Goal: Information Seeking & Learning: Find specific page/section

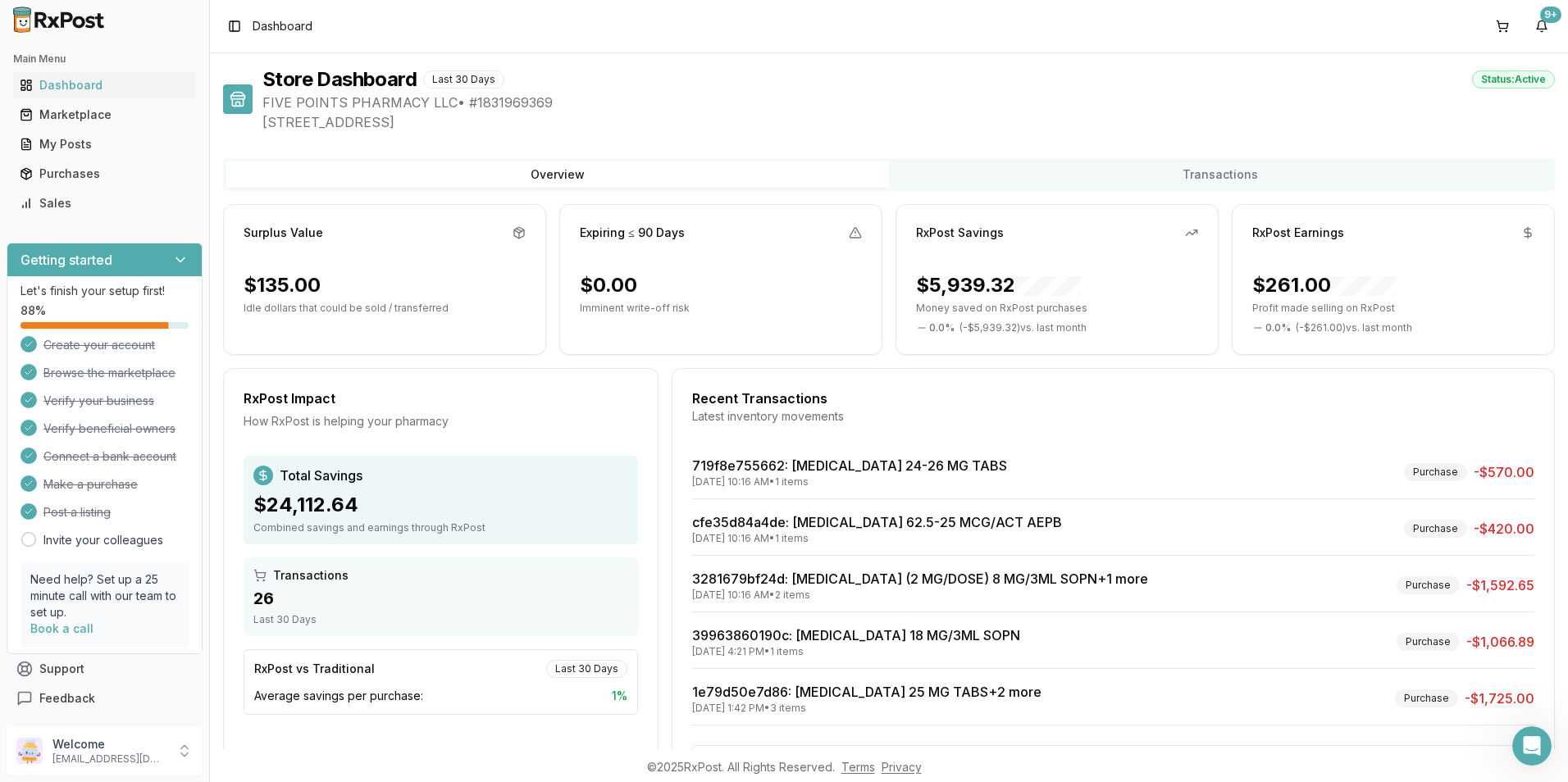
scroll to position [69, 0]
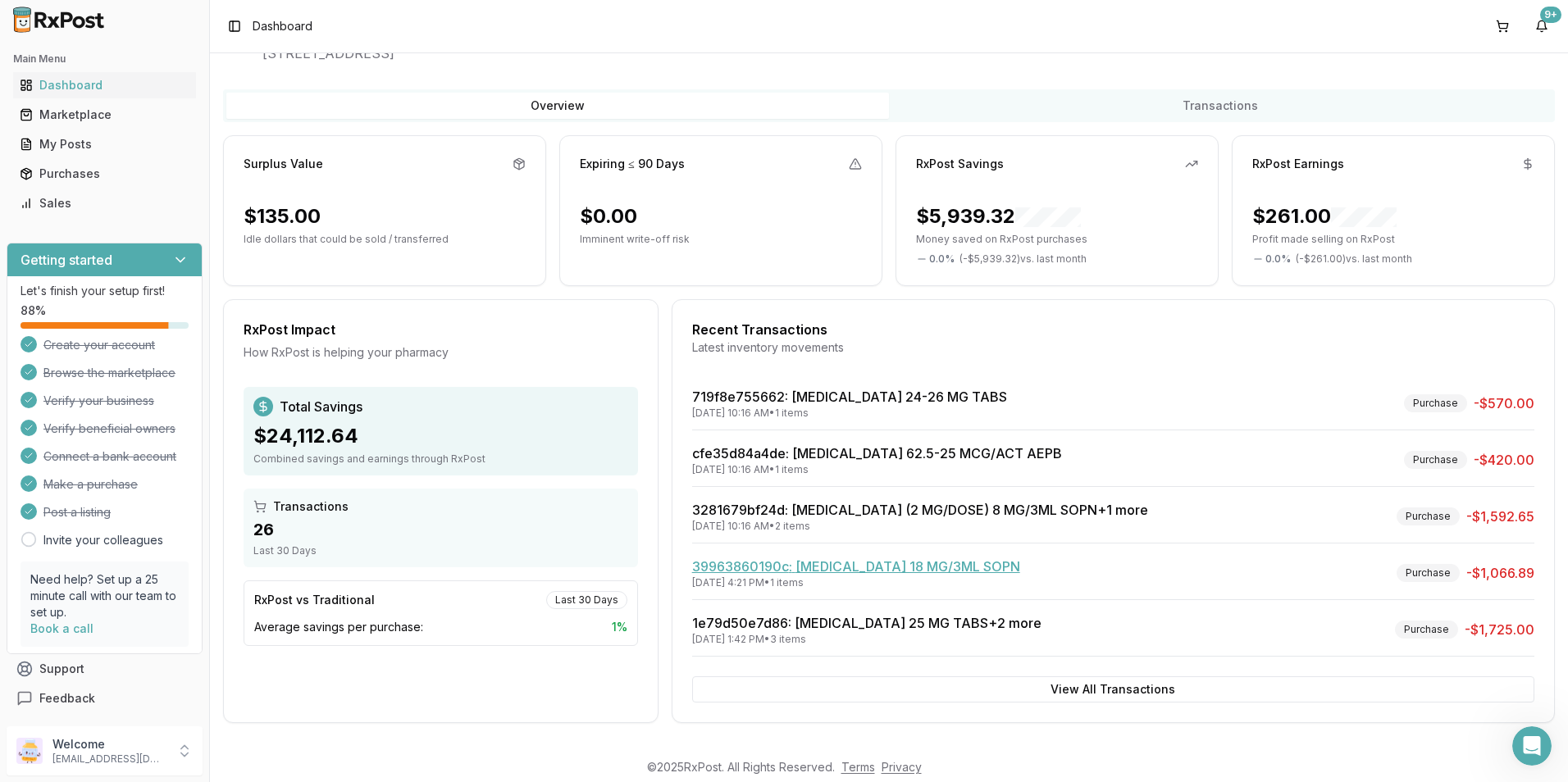
click at [755, 571] on link "39963860190c : [MEDICAL_DATA] 18 MG/3ML SOPN" at bounding box center [856, 566] width 328 height 16
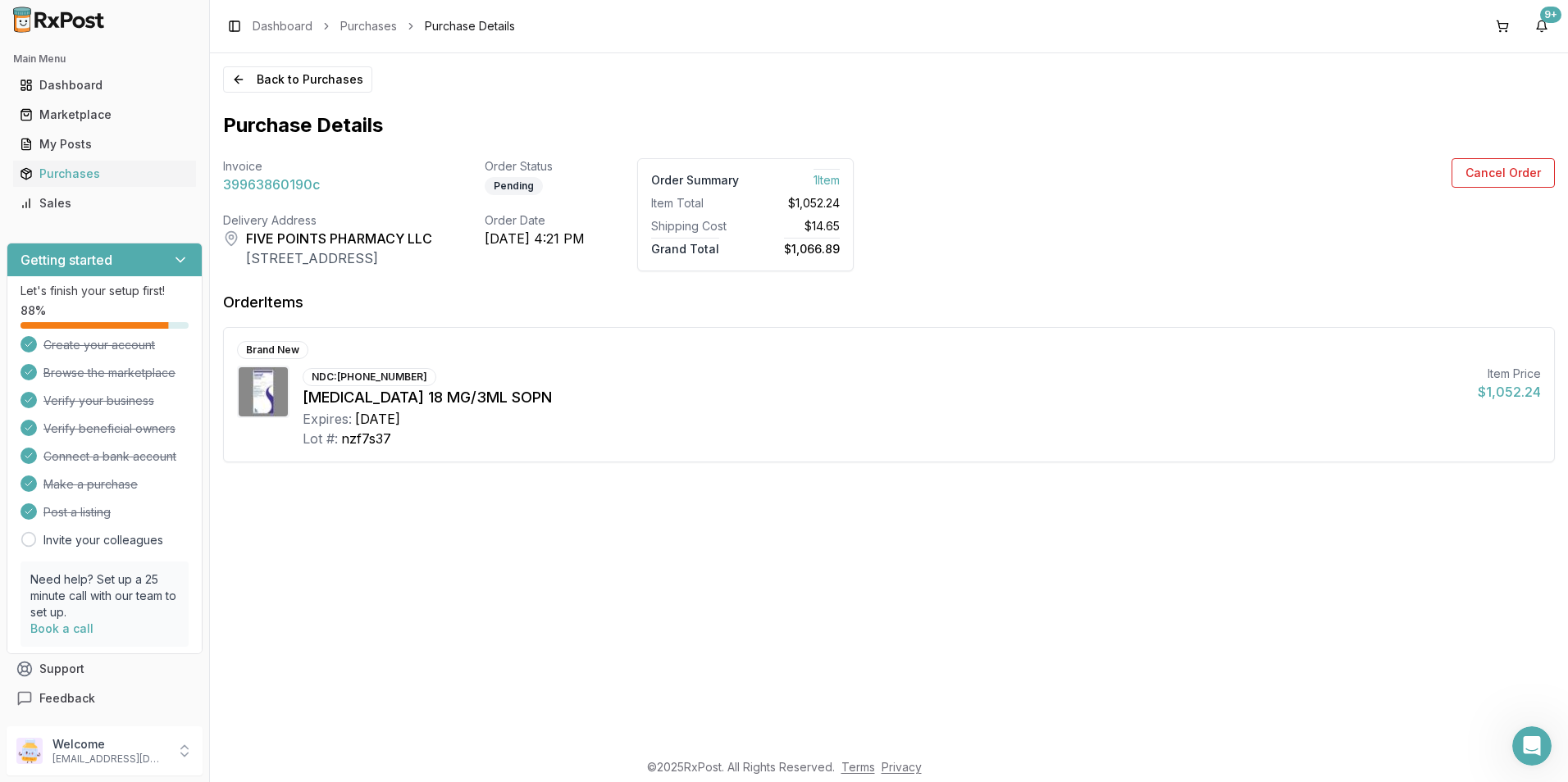
click at [231, 191] on span "39963860190c" at bounding box center [271, 184] width 96 height 20
click at [72, 82] on div "Dashboard" at bounding box center [104, 84] width 170 height 16
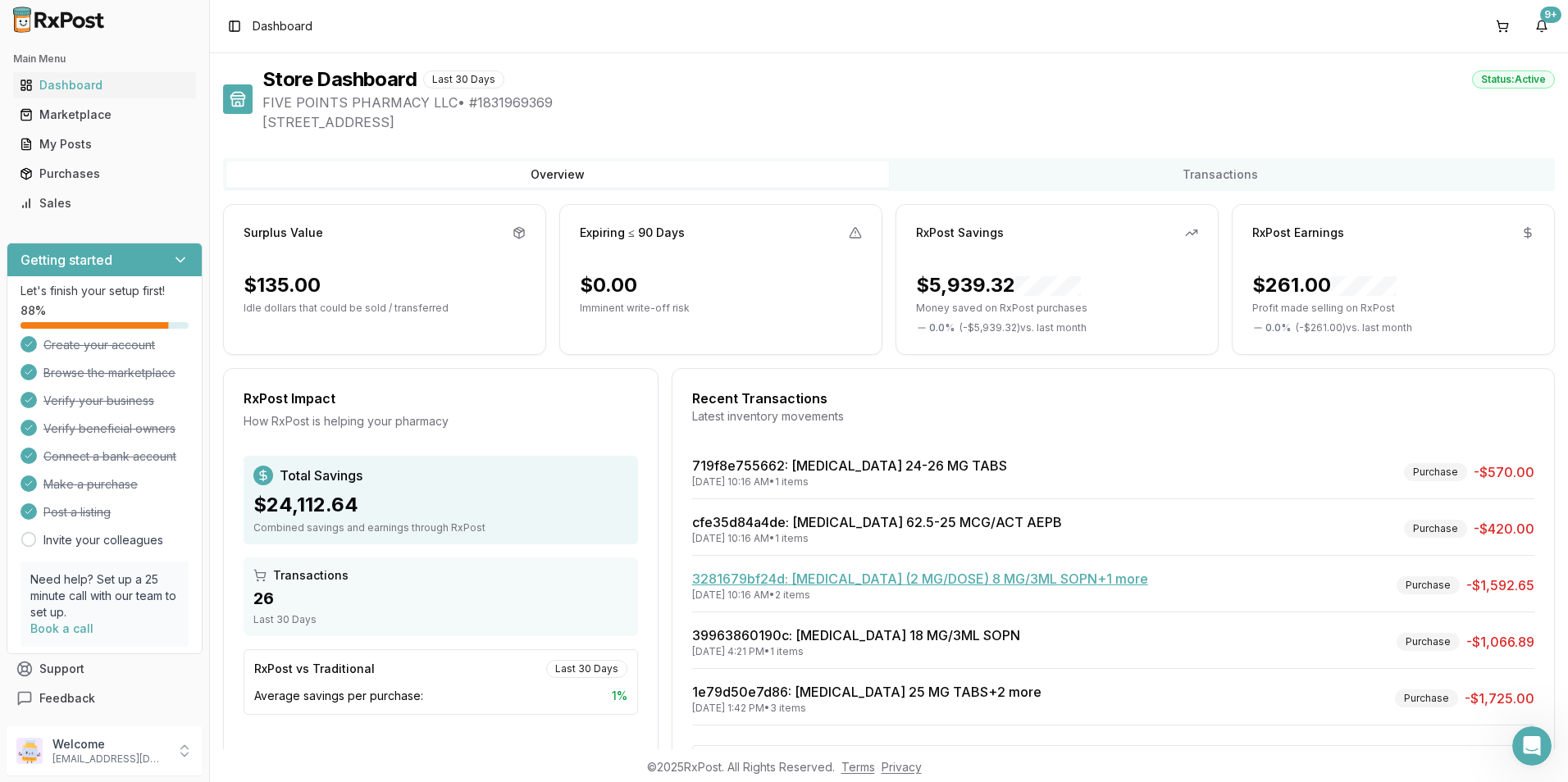
click at [871, 582] on link "3281679bf24d : [MEDICAL_DATA] (2 MG/DOSE) 8 MG/3ML SOPN +1 more" at bounding box center [920, 578] width 456 height 16
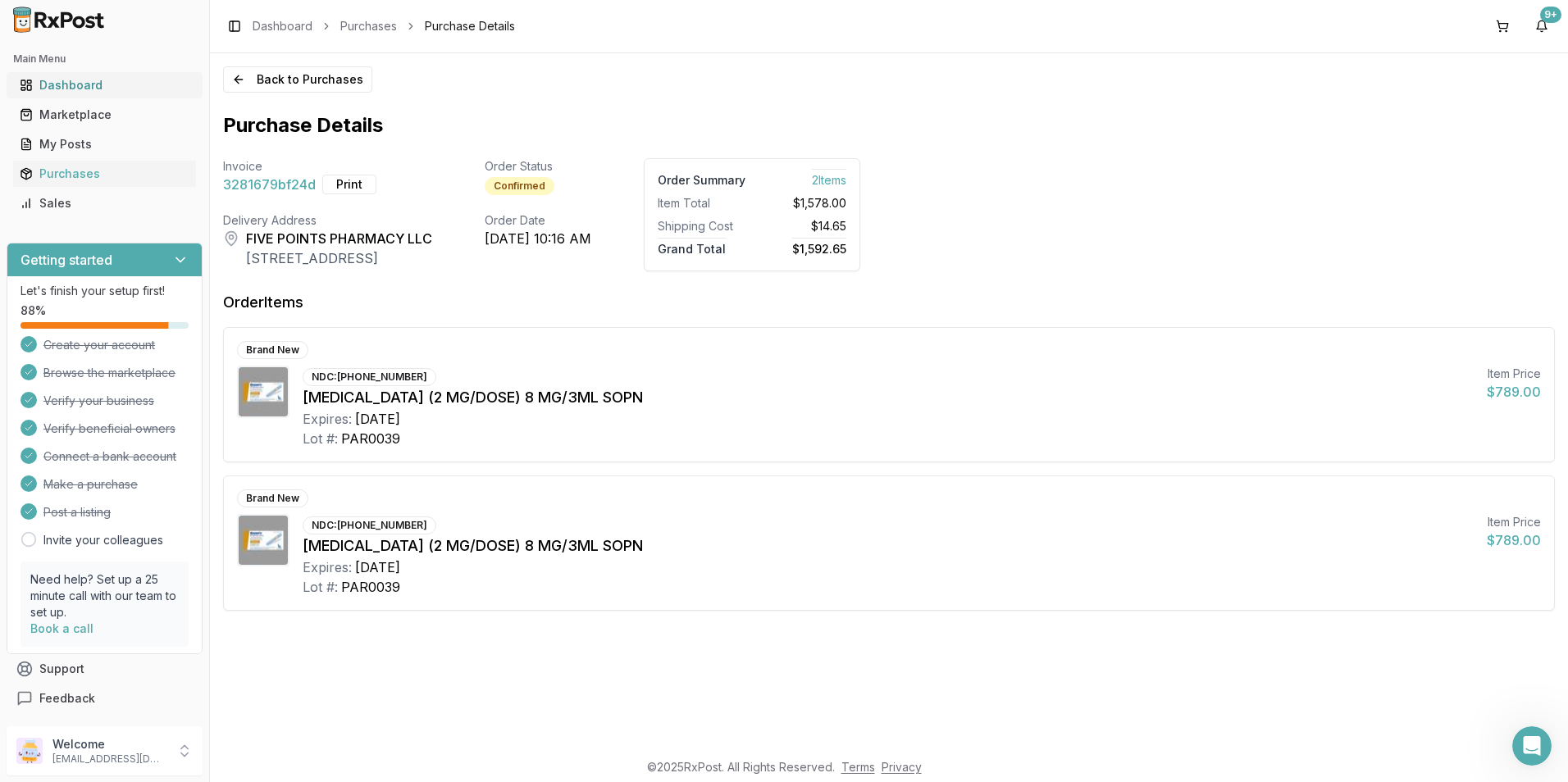
click at [58, 85] on div "Dashboard" at bounding box center [104, 84] width 170 height 16
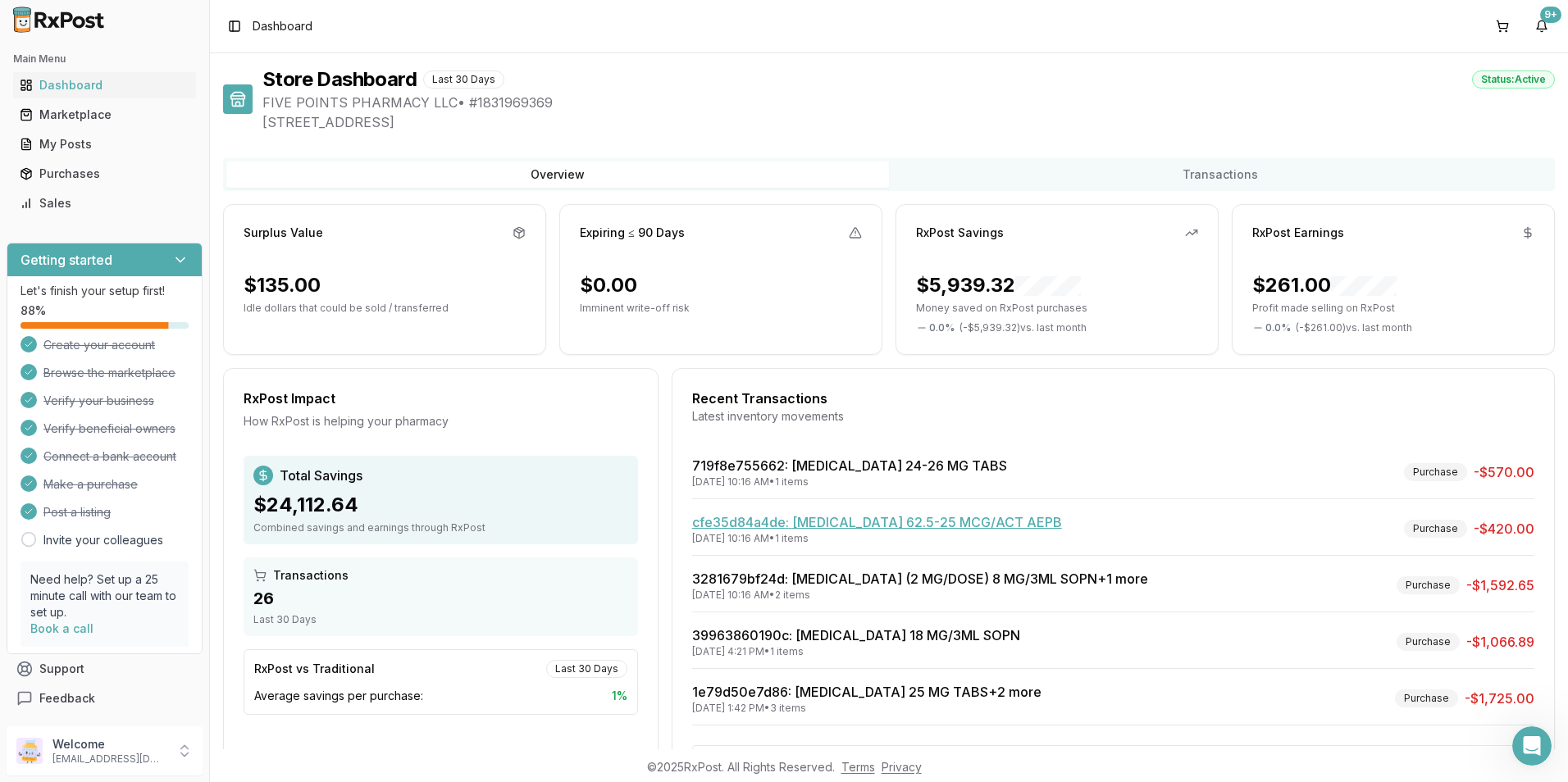
click at [858, 524] on link "cfe35d84a4de : [MEDICAL_DATA] 62.5-25 MCG/ACT AEPB" at bounding box center [877, 522] width 370 height 16
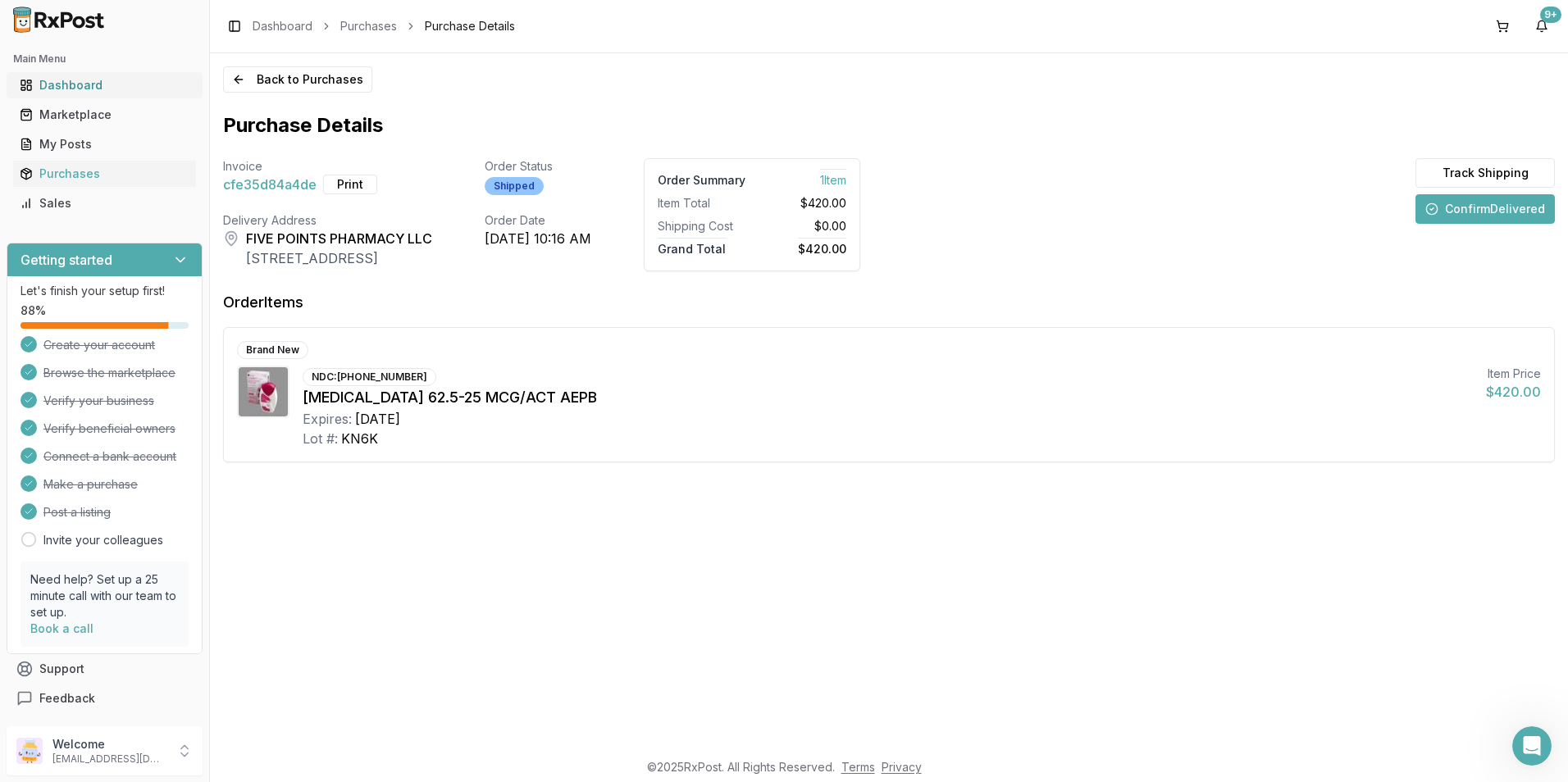
click at [75, 86] on div "Dashboard" at bounding box center [104, 84] width 170 height 16
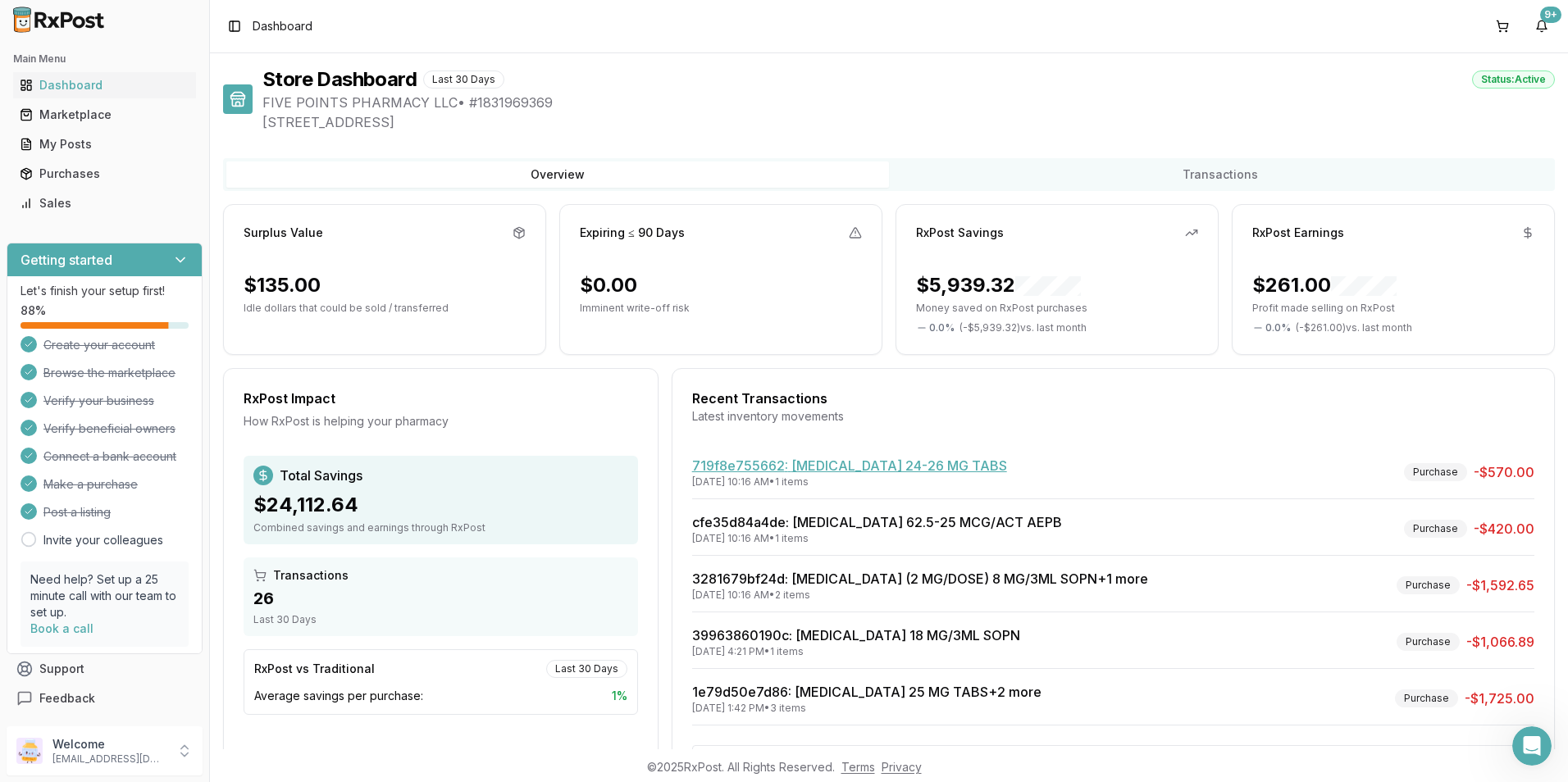
click at [778, 461] on link "719f8e755662 : [MEDICAL_DATA] 24-26 MG TABS" at bounding box center [849, 466] width 315 height 16
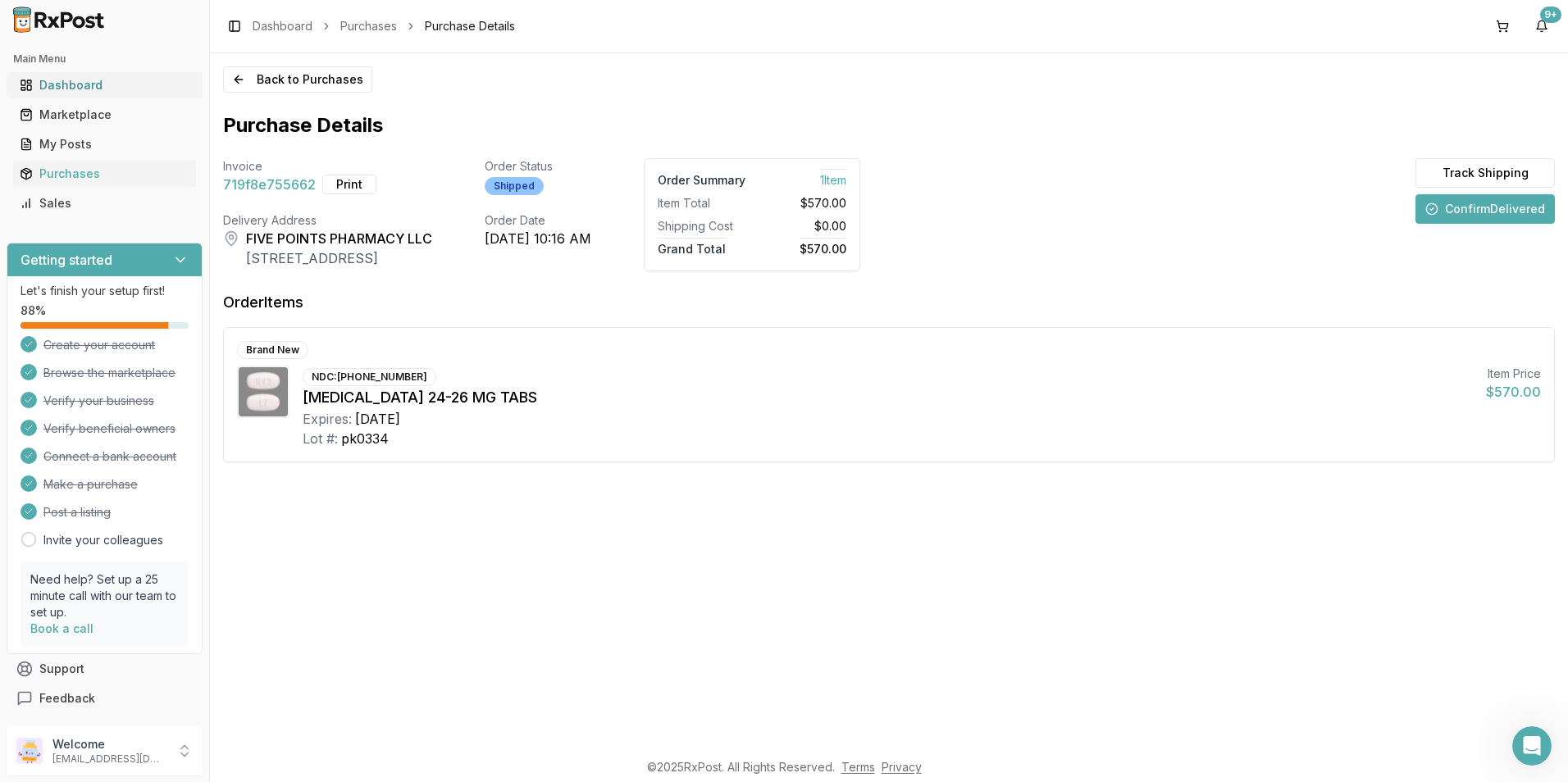
click at [59, 85] on div "Dashboard" at bounding box center [104, 84] width 170 height 16
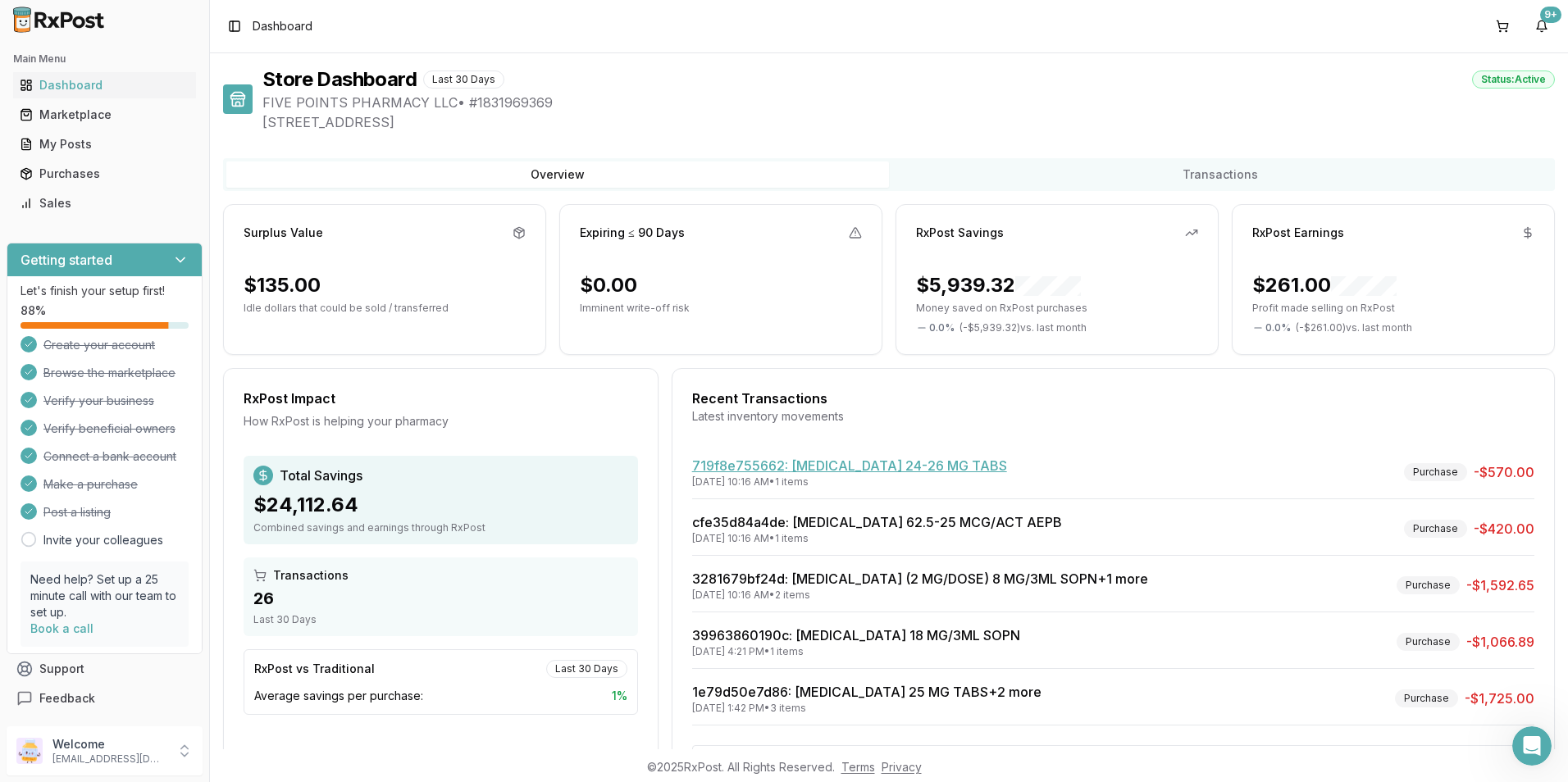
click at [821, 464] on link "719f8e755662 : [MEDICAL_DATA] 24-26 MG TABS" at bounding box center [849, 466] width 315 height 16
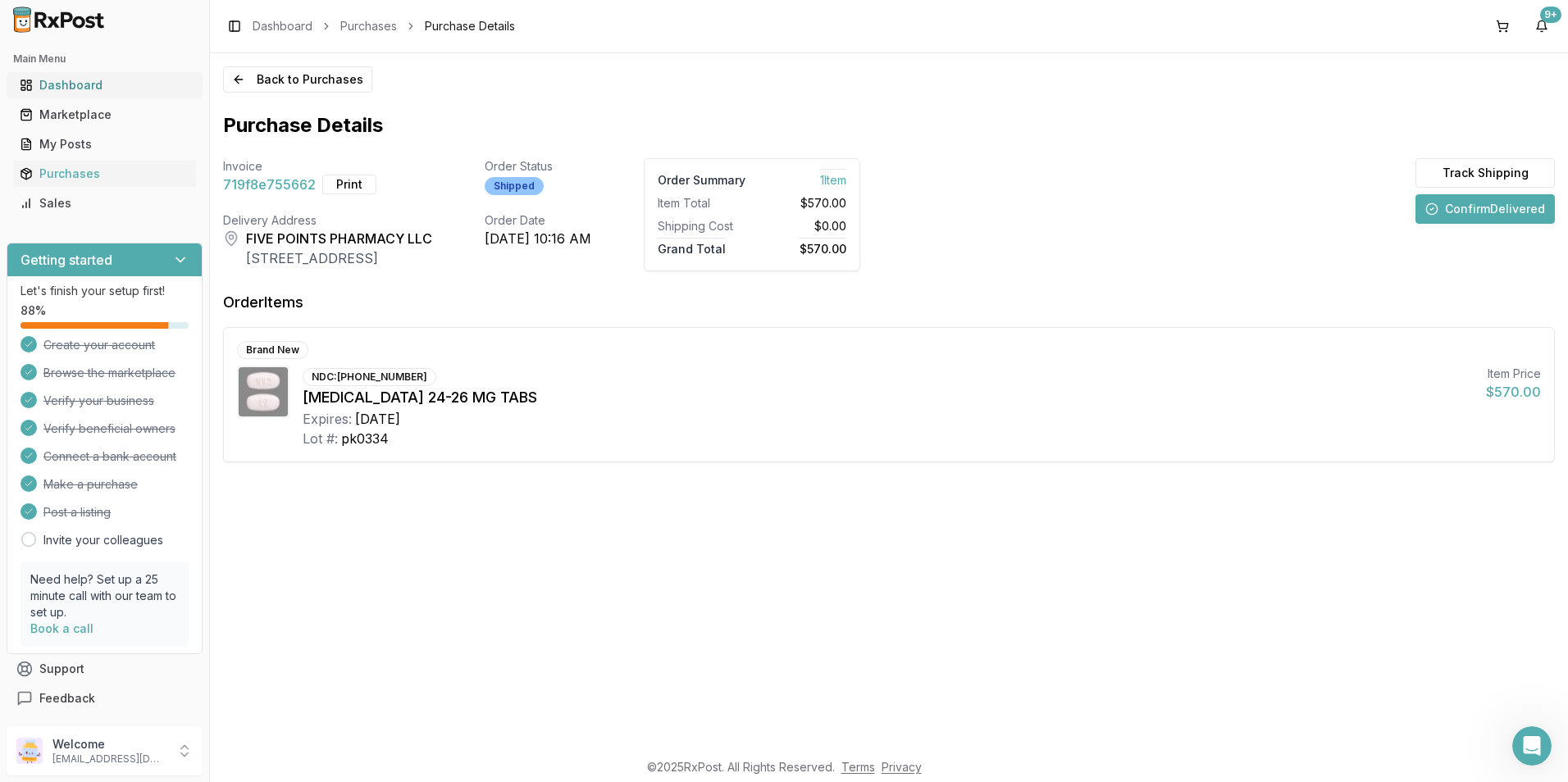
click at [63, 84] on div "Dashboard" at bounding box center [104, 84] width 170 height 16
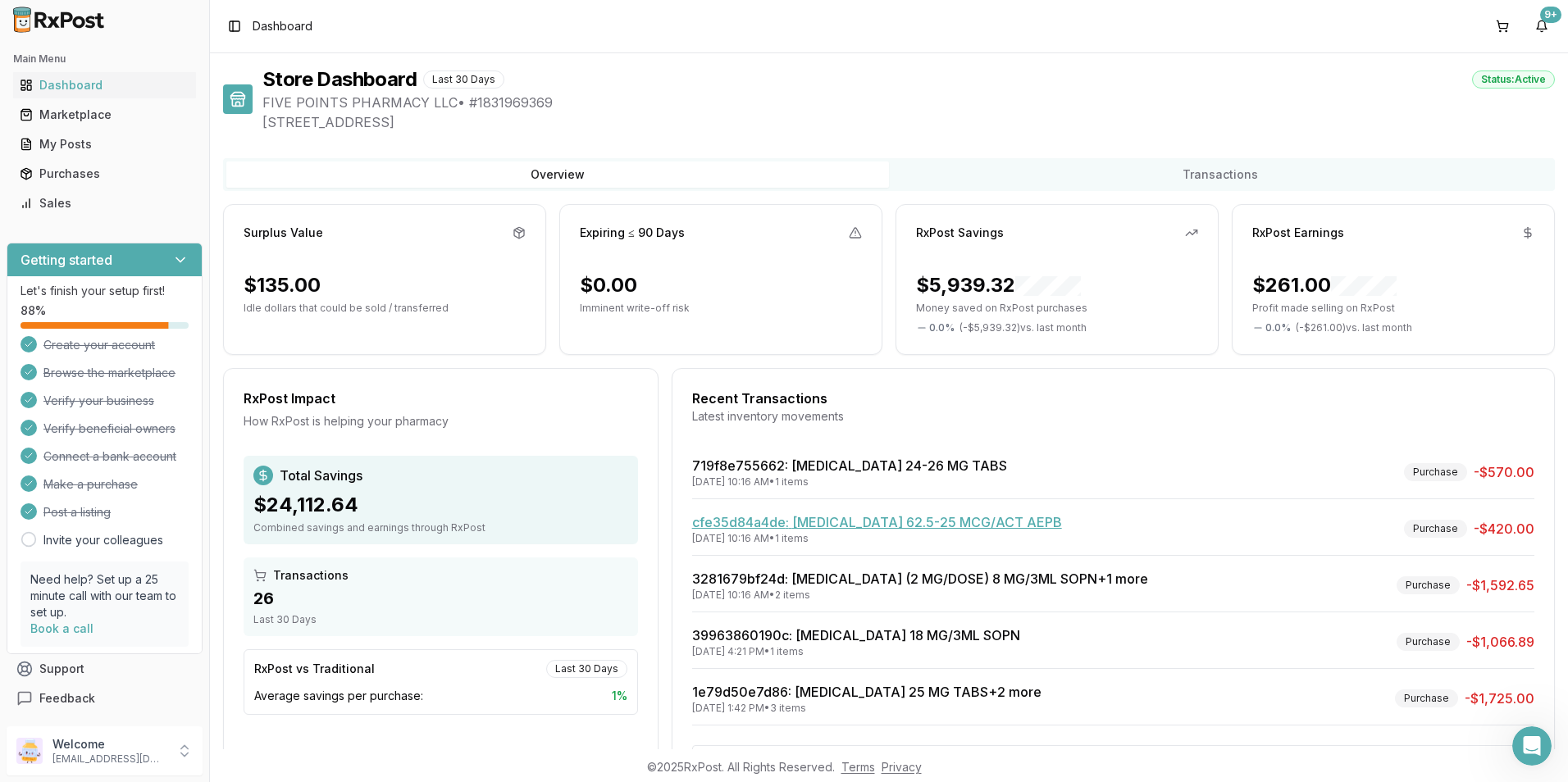
click at [819, 515] on link "cfe35d84a4de : [MEDICAL_DATA] 62.5-25 MCG/ACT AEPB" at bounding box center [877, 522] width 370 height 16
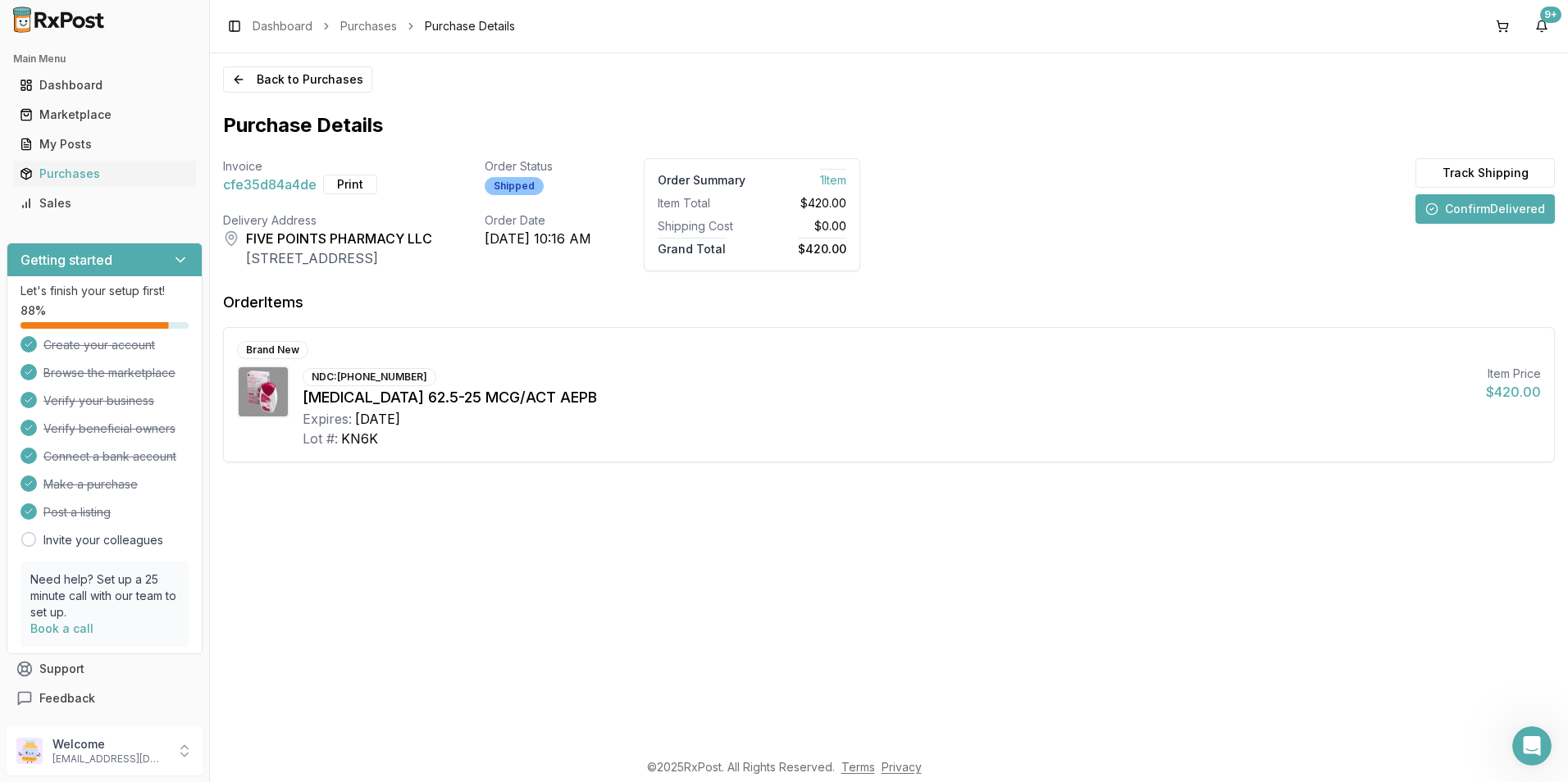
click at [544, 183] on div "Shipped" at bounding box center [513, 186] width 59 height 18
click at [66, 77] on div "Dashboard" at bounding box center [104, 84] width 170 height 16
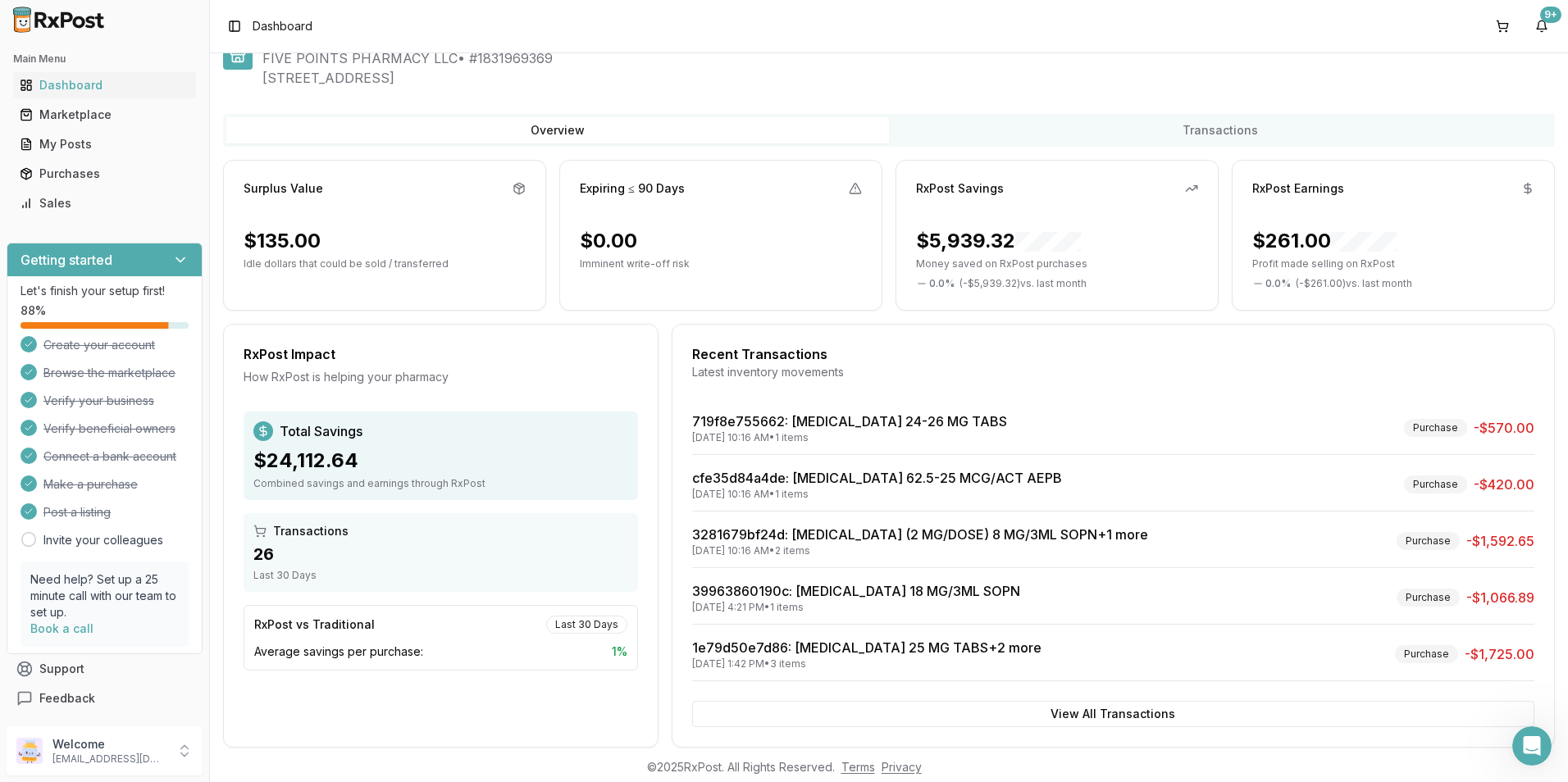
scroll to position [69, 0]
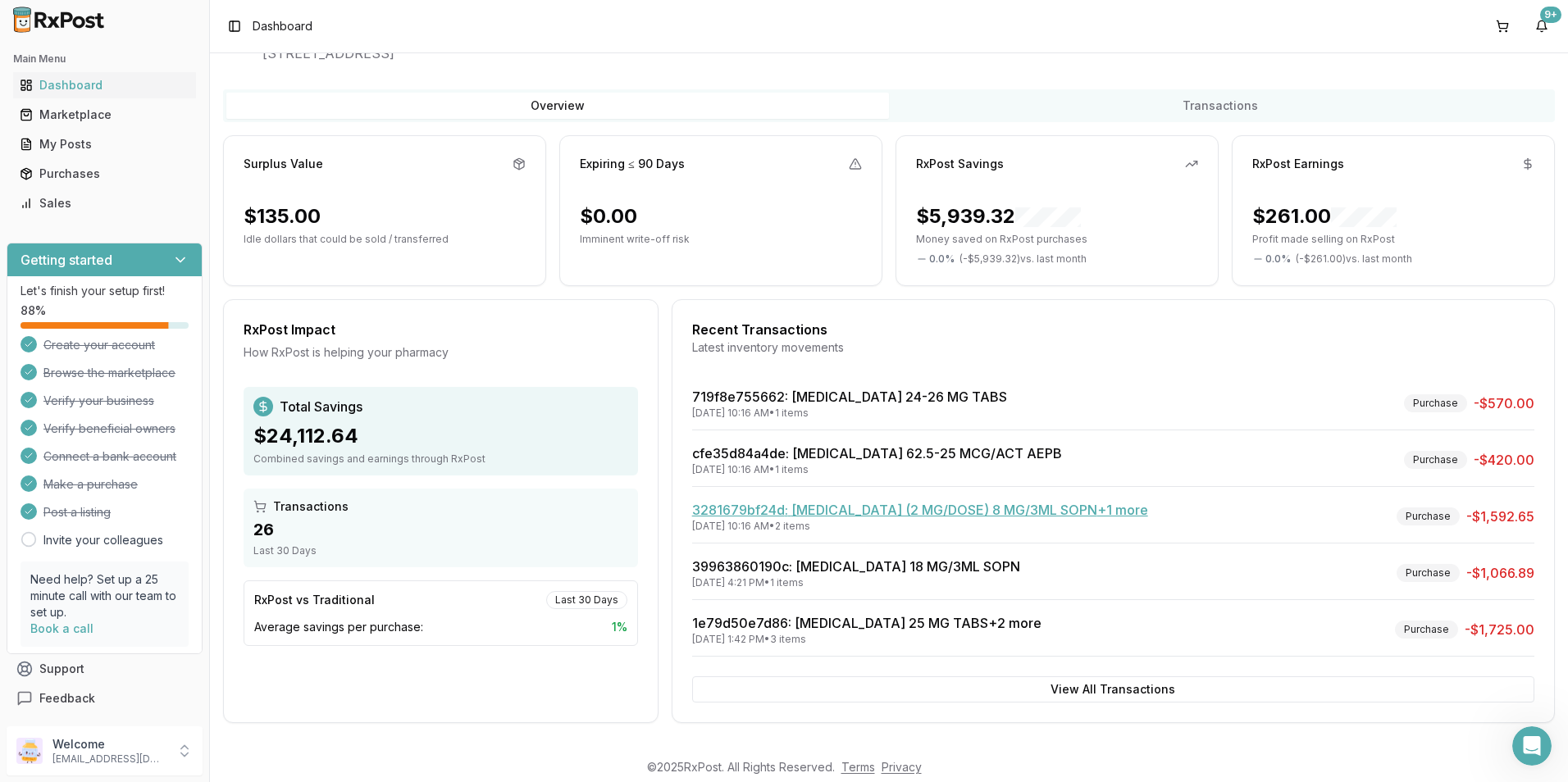
click at [817, 513] on link "3281679bf24d : [MEDICAL_DATA] (2 MG/DOSE) 8 MG/3ML SOPN +1 more" at bounding box center [920, 510] width 456 height 16
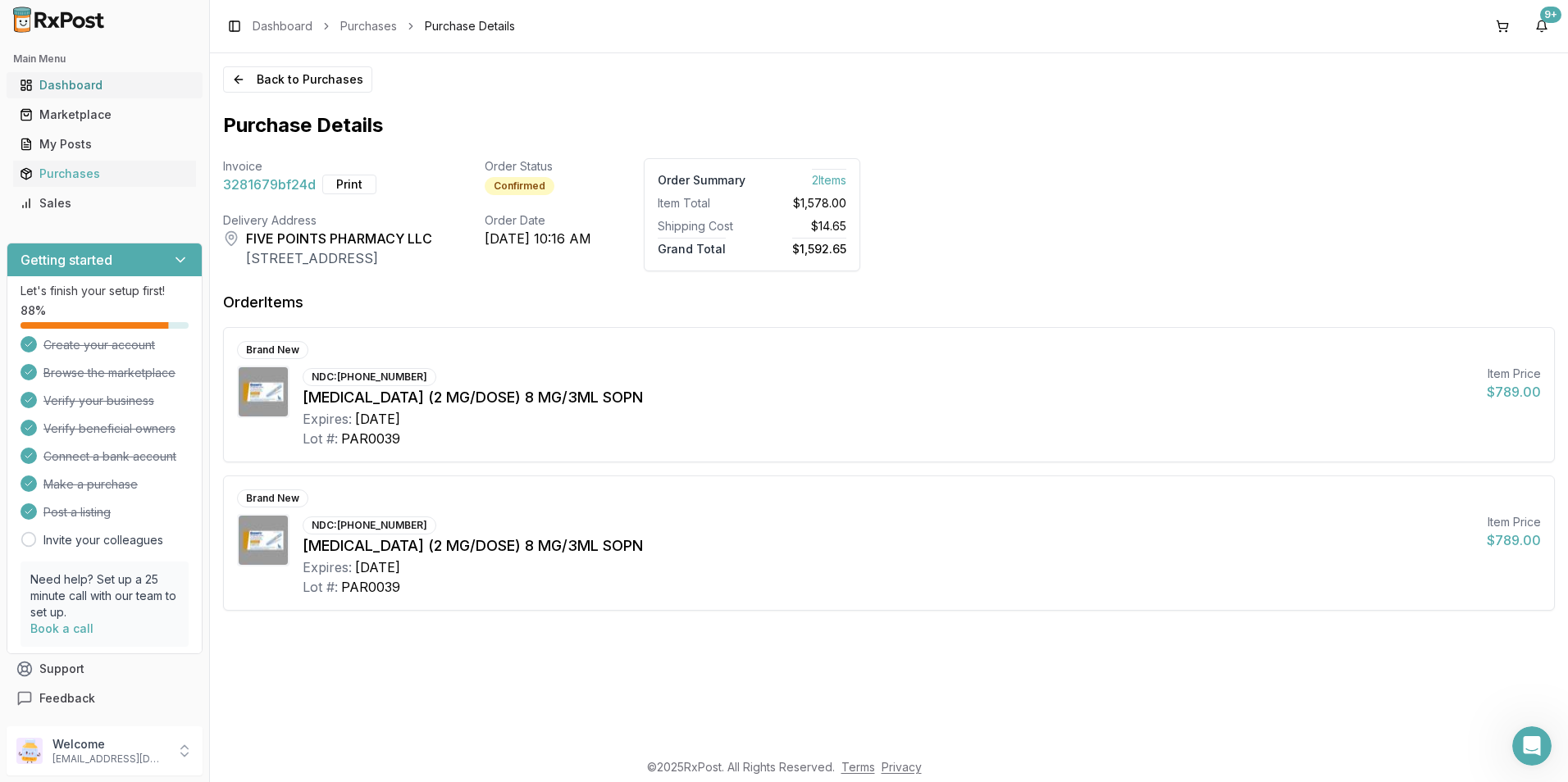
click at [56, 82] on div "Dashboard" at bounding box center [104, 84] width 170 height 16
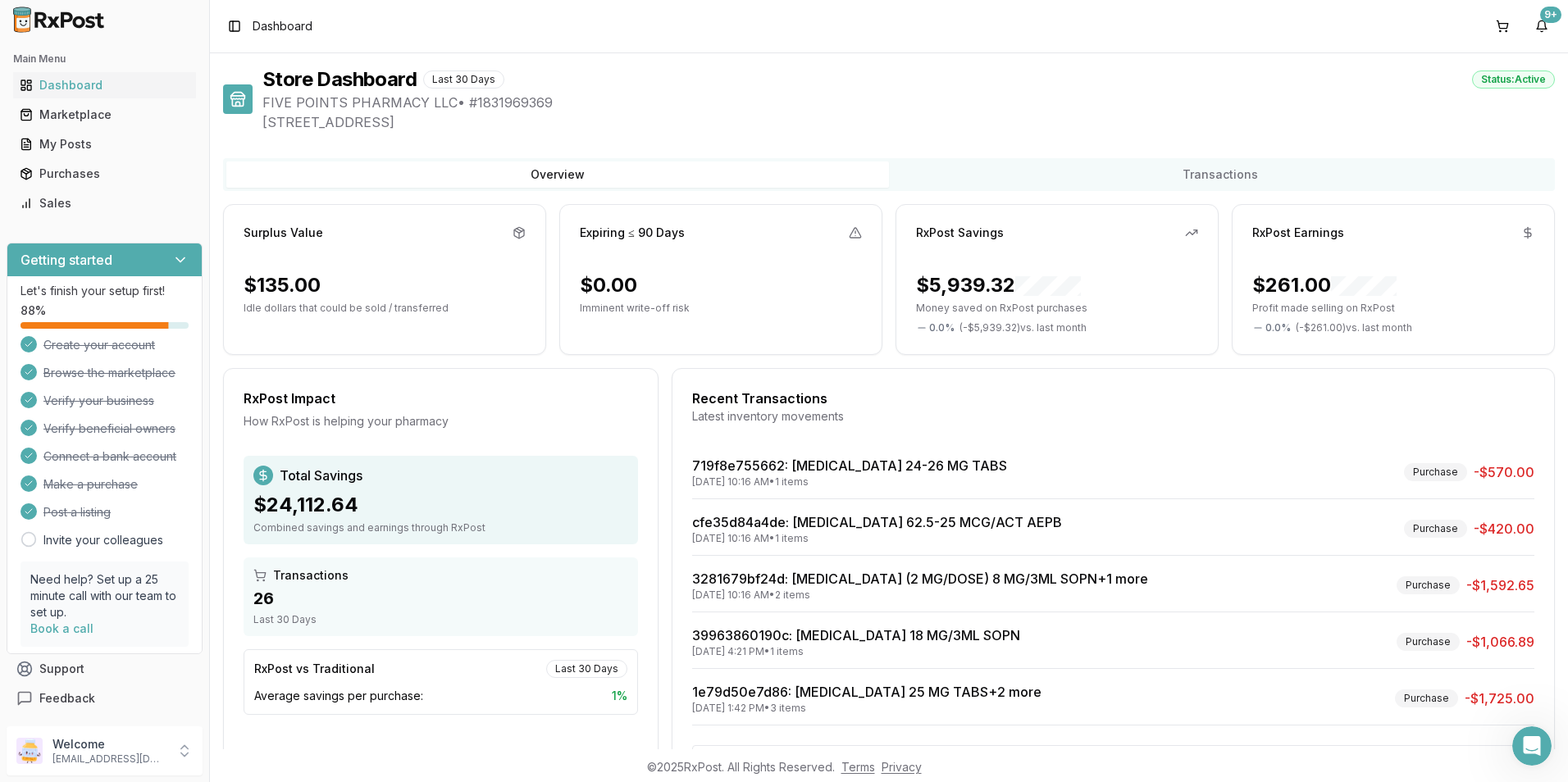
scroll to position [69, 0]
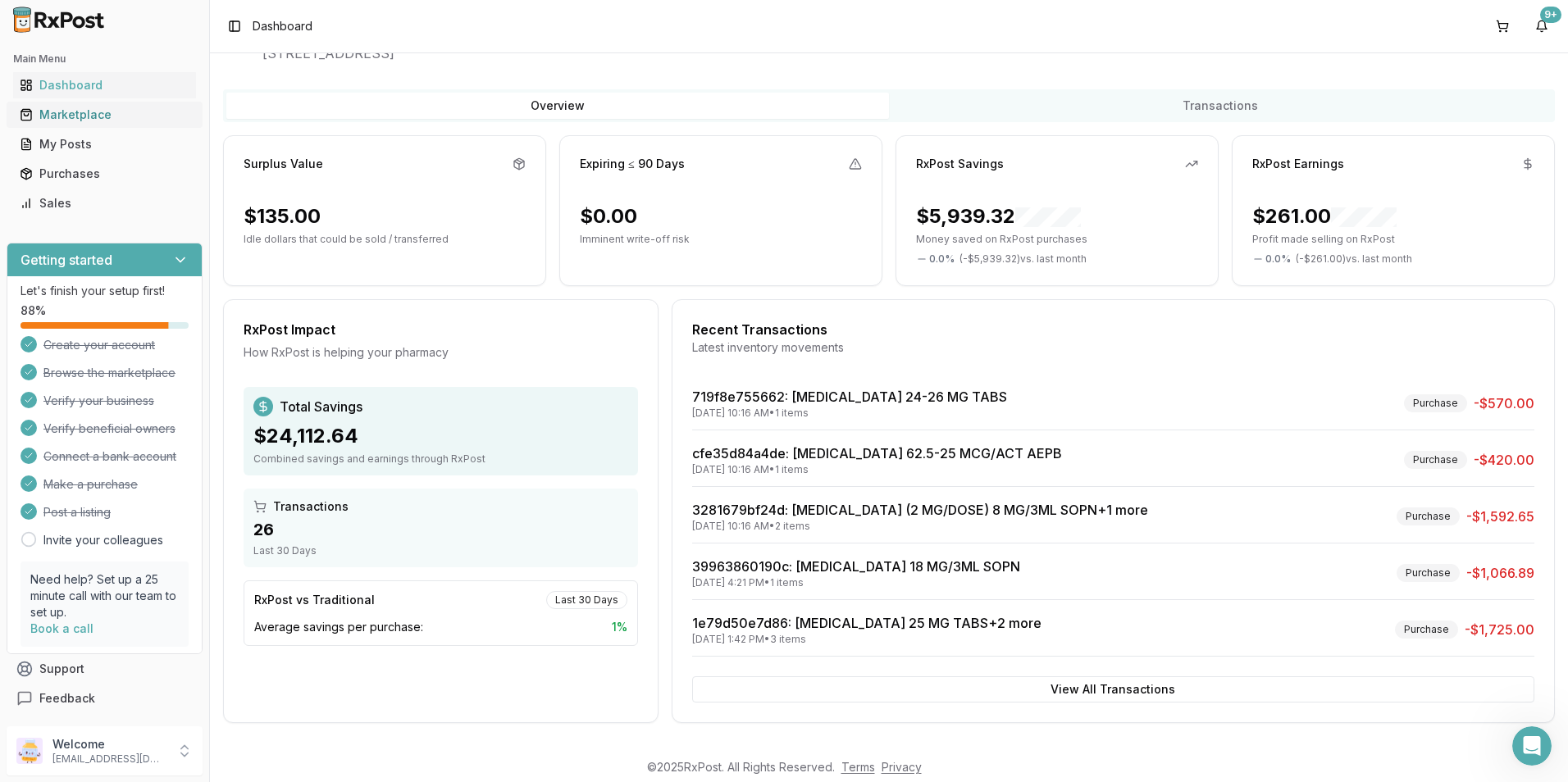
click at [75, 108] on div "Marketplace" at bounding box center [104, 114] width 170 height 16
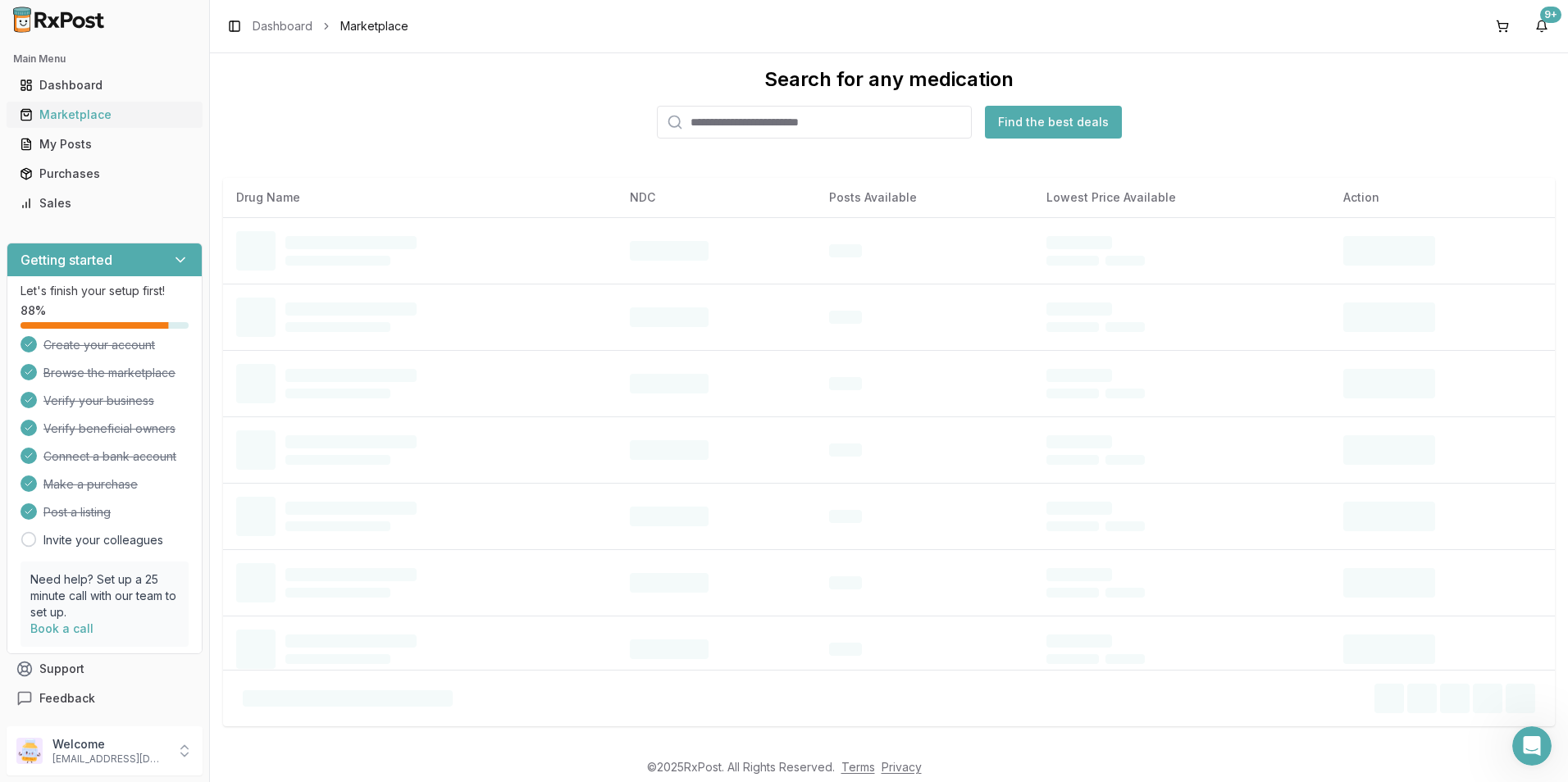
scroll to position [26, 0]
click at [767, 125] on input "search" at bounding box center [813, 122] width 315 height 32
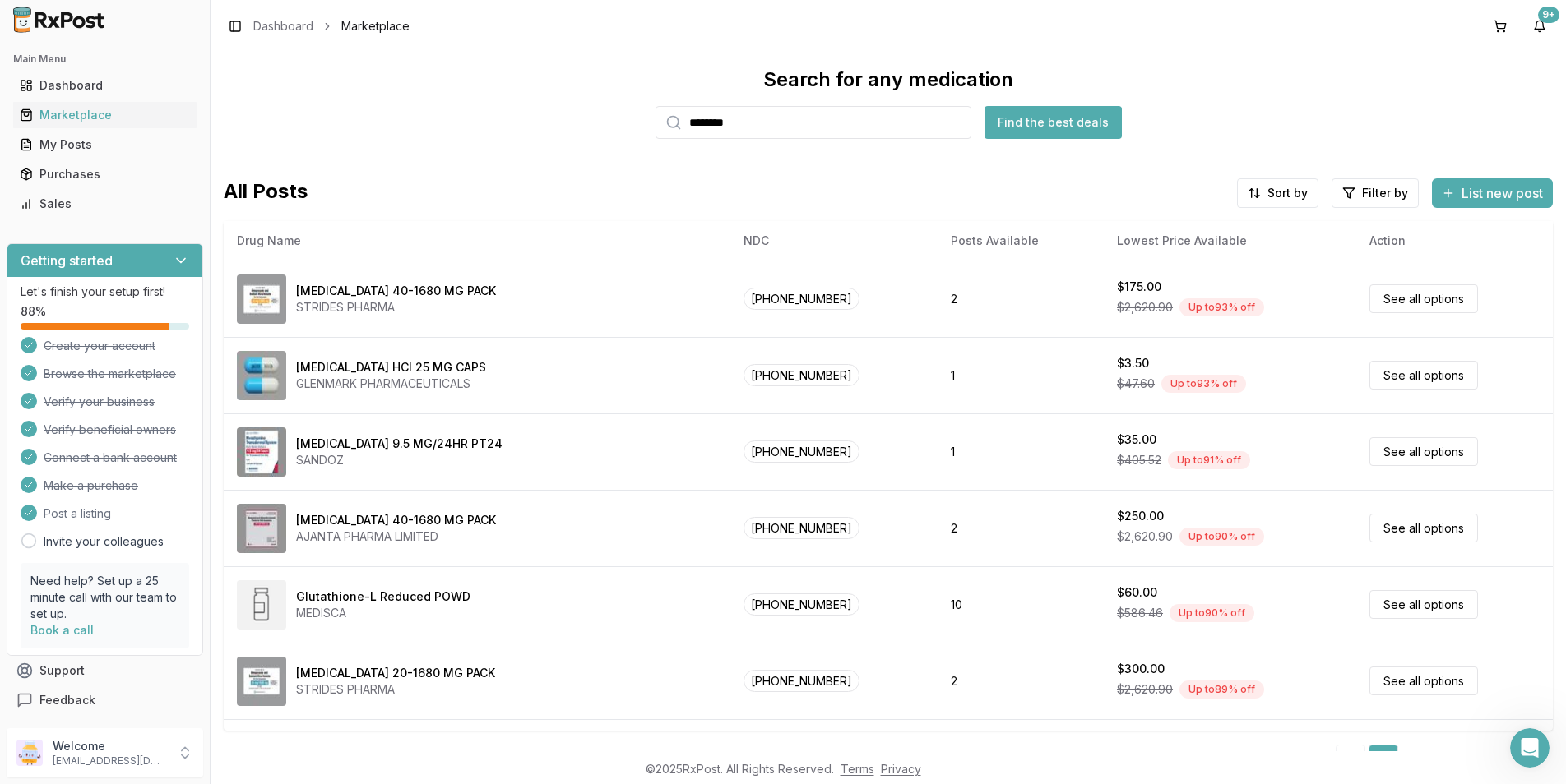
type input "********"
